Goal: Information Seeking & Learning: Stay updated

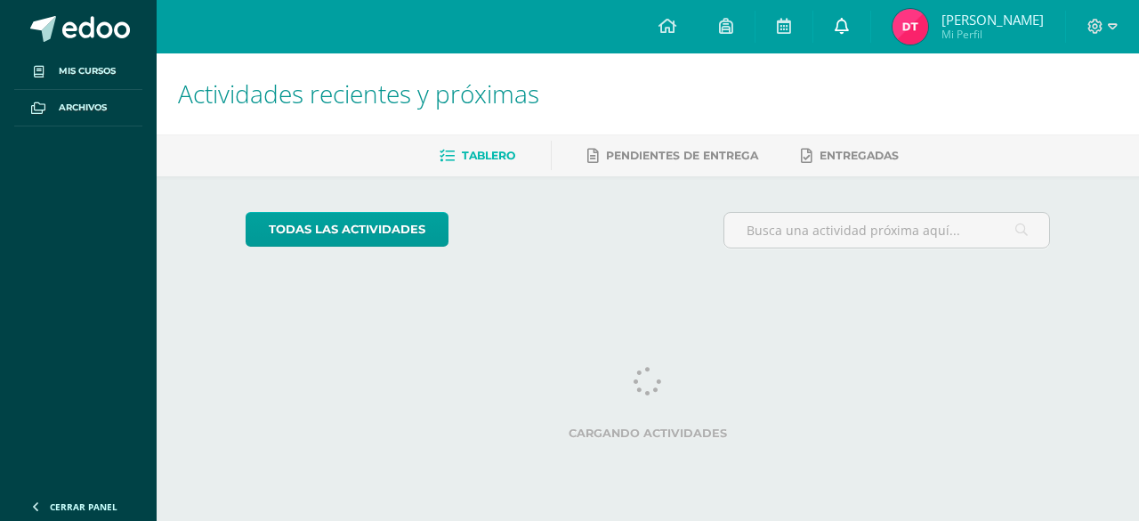
click at [833, 28] on link at bounding box center [841, 26] width 57 height 53
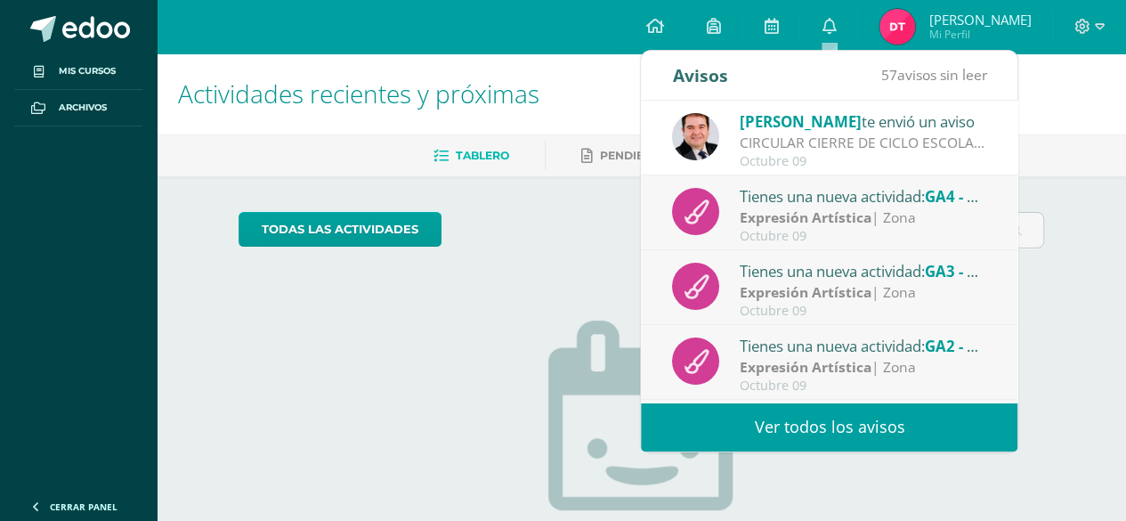
click at [781, 155] on div "Octubre 09" at bounding box center [863, 161] width 247 height 15
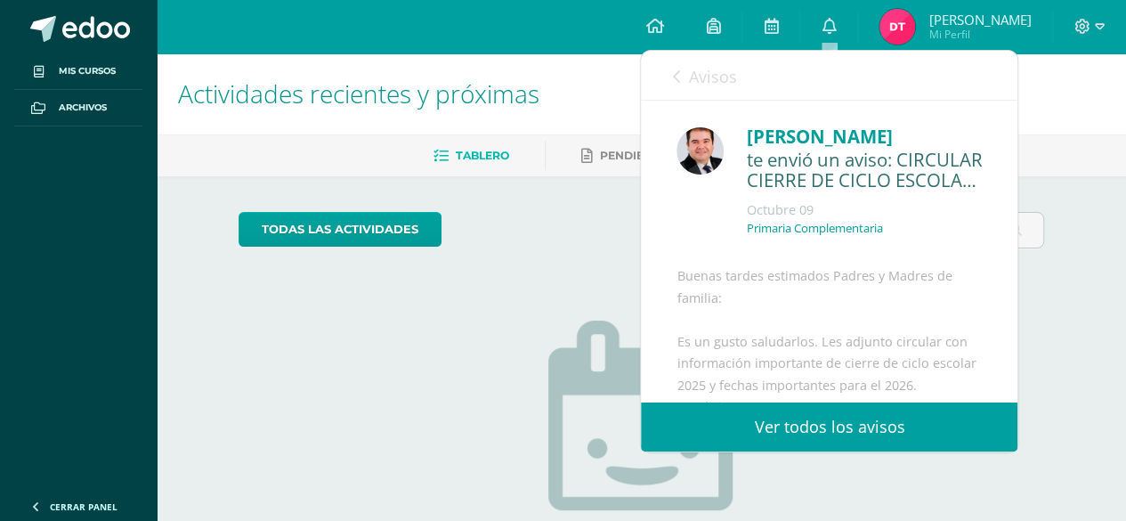
click at [672, 85] on link "Avisos" at bounding box center [704, 76] width 64 height 51
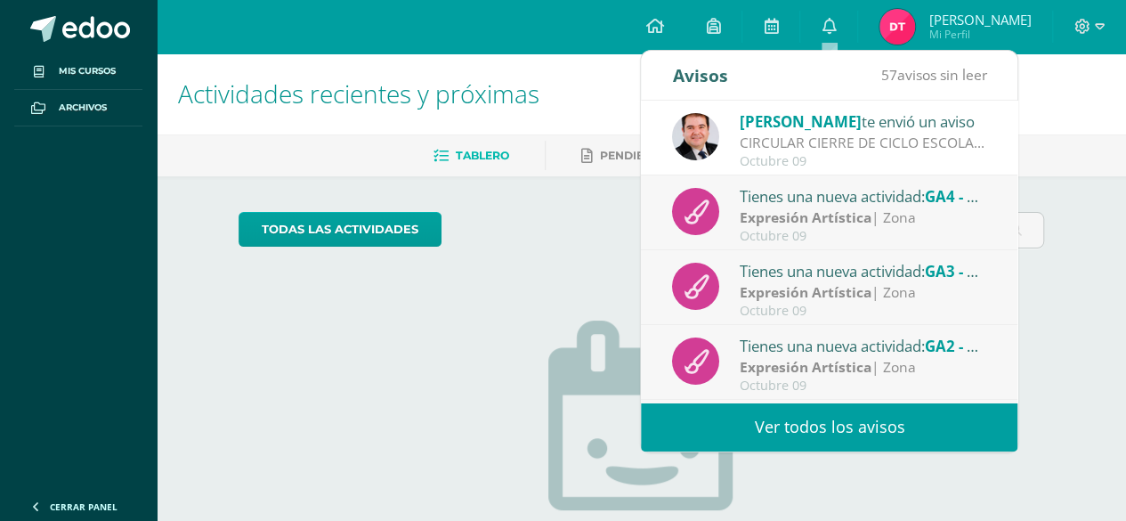
click at [759, 234] on div "Octubre 09" at bounding box center [863, 236] width 247 height 15
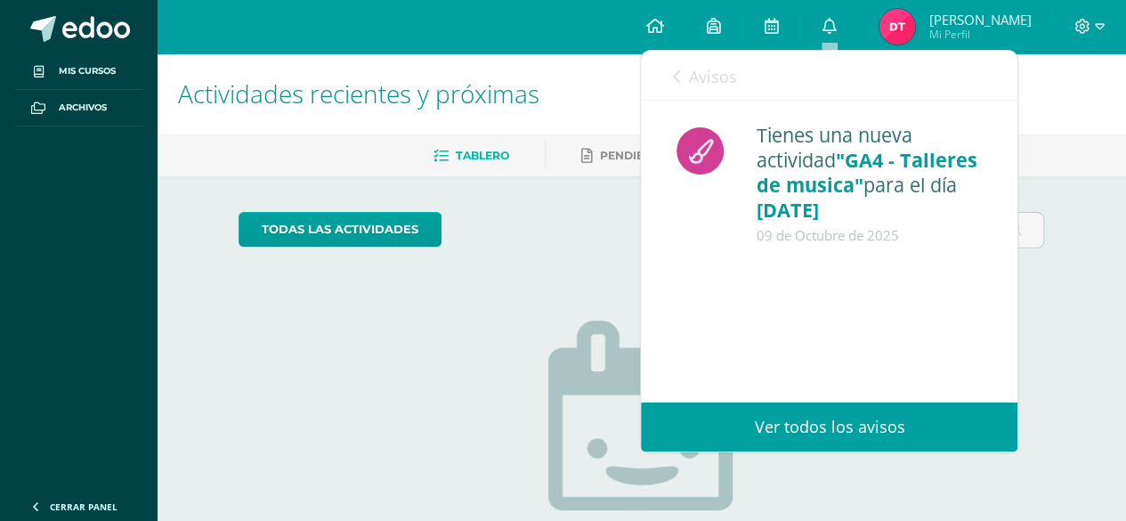
click at [699, 77] on span "Avisos" at bounding box center [712, 76] width 48 height 21
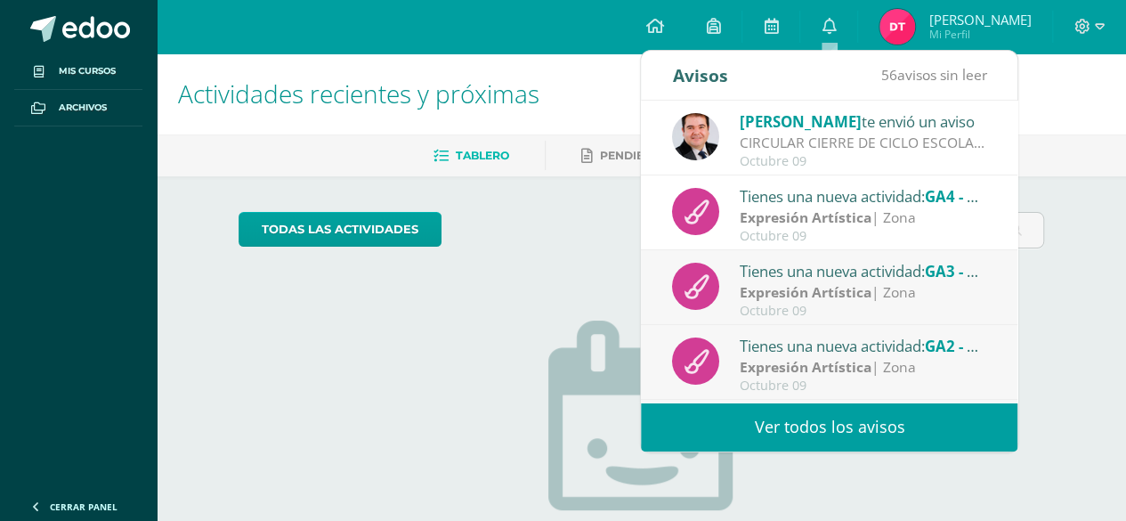
drag, startPoint x: 756, startPoint y: 312, endPoint x: 721, endPoint y: 248, distance: 73.3
click at [721, 248] on div "Tienes una nueva actividad: GA4 - Talleres de musica Expresión Artística | Zona…" at bounding box center [829, 212] width 376 height 75
